Goal: Transaction & Acquisition: Purchase product/service

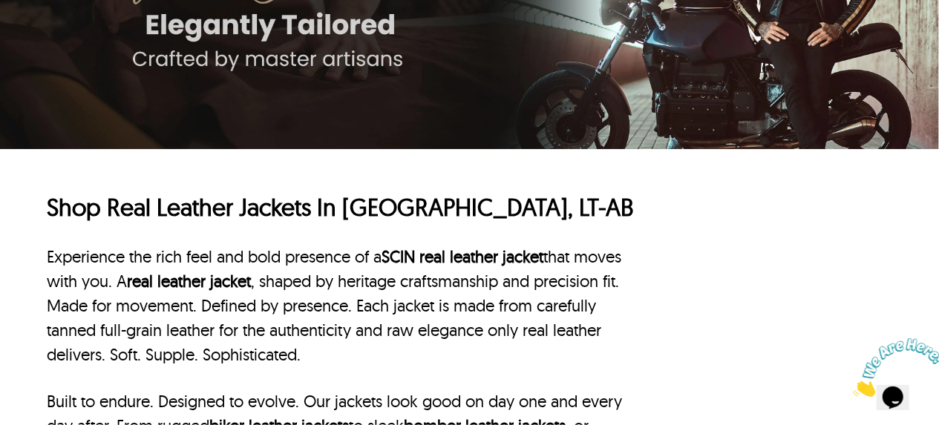
scroll to position [284, 0]
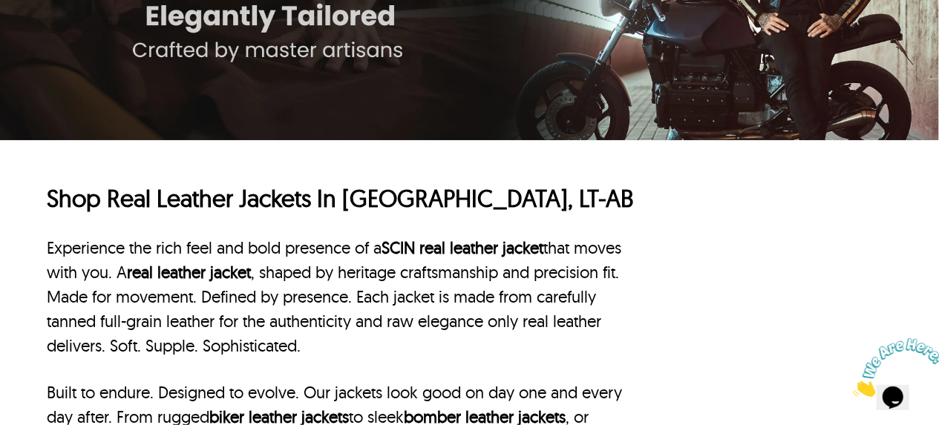
click at [142, 180] on div "Shop Real Leather Jackets In [GEOGRAPHIC_DATA], LT-AB Experience the rich feel …" at bounding box center [470, 417] width 846 height 554
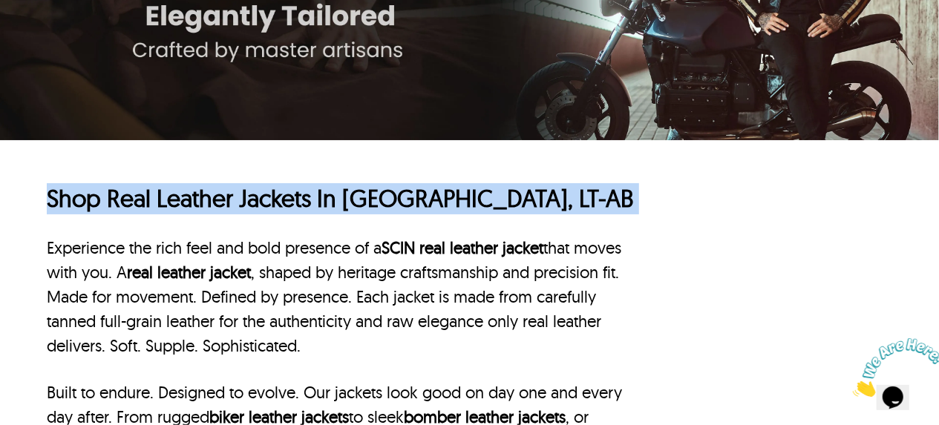
click at [142, 180] on div "Shop Real Leather Jackets In [GEOGRAPHIC_DATA], LT-AB Experience the rich feel …" at bounding box center [470, 417] width 846 height 554
click at [111, 202] on h1 "Shop Real Leather Jackets In [GEOGRAPHIC_DATA], LT-AB" at bounding box center [343, 198] width 592 height 31
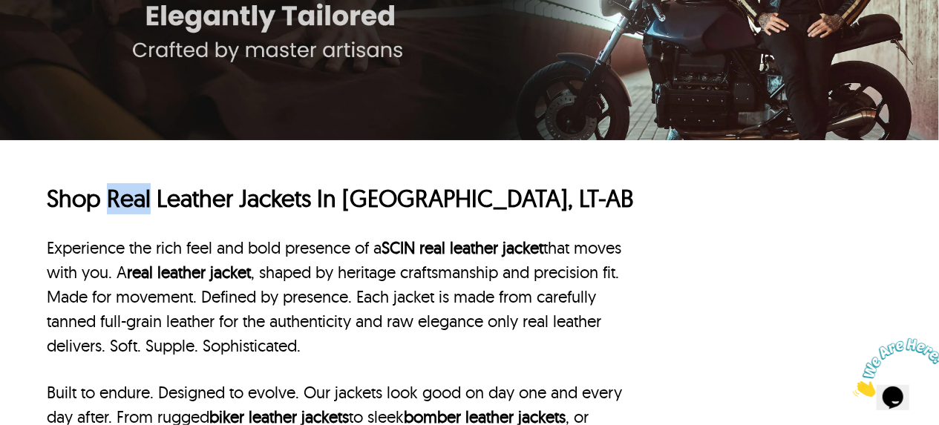
click at [111, 202] on h1 "Shop Real Leather Jackets In [GEOGRAPHIC_DATA], LT-AB" at bounding box center [343, 198] width 592 height 31
click at [76, 203] on h1 "Shop Real Leather Jackets In [GEOGRAPHIC_DATA], LT-AB" at bounding box center [343, 198] width 592 height 31
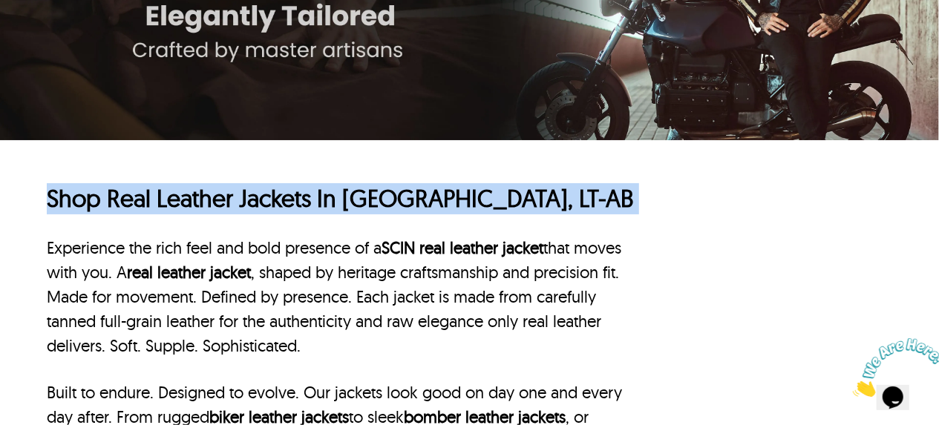
click at [76, 203] on h1 "Shop Real Leather Jackets In [GEOGRAPHIC_DATA], LT-AB" at bounding box center [343, 198] width 592 height 31
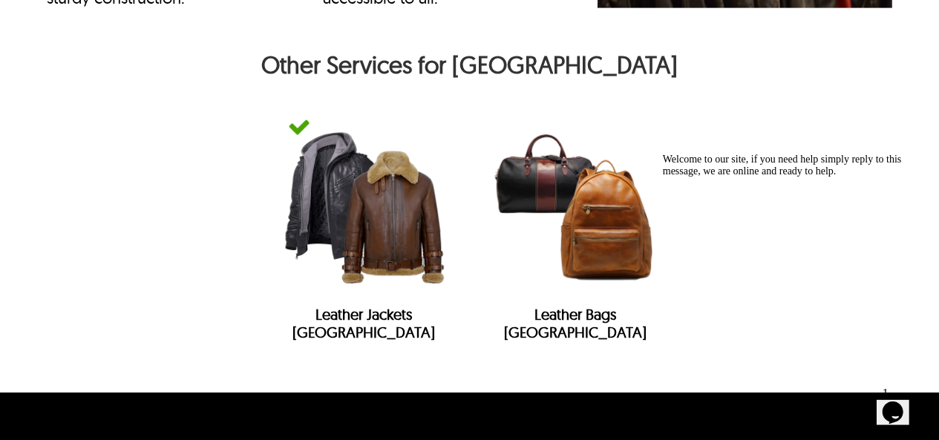
scroll to position [6056, 0]
